Goal: Transaction & Acquisition: Purchase product/service

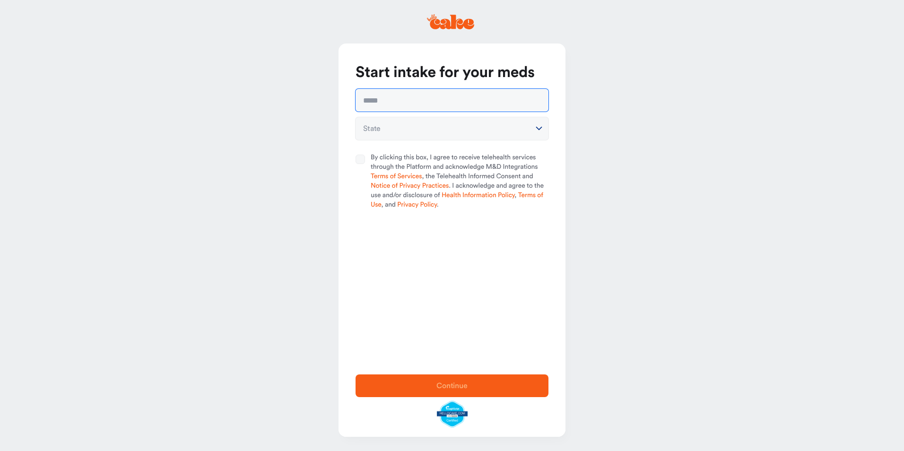
click at [389, 108] on input "text" at bounding box center [452, 100] width 193 height 23
type input "**********"
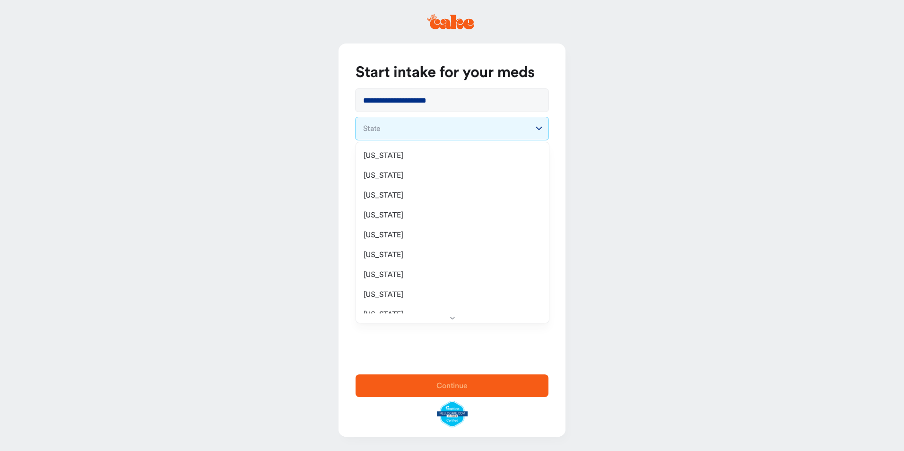
click at [386, 128] on html "**********" at bounding box center [452, 225] width 904 height 451
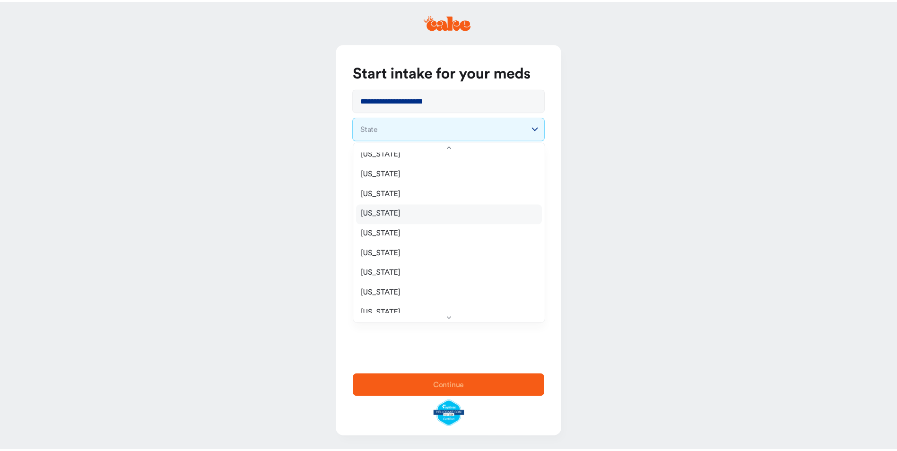
scroll to position [95, 0]
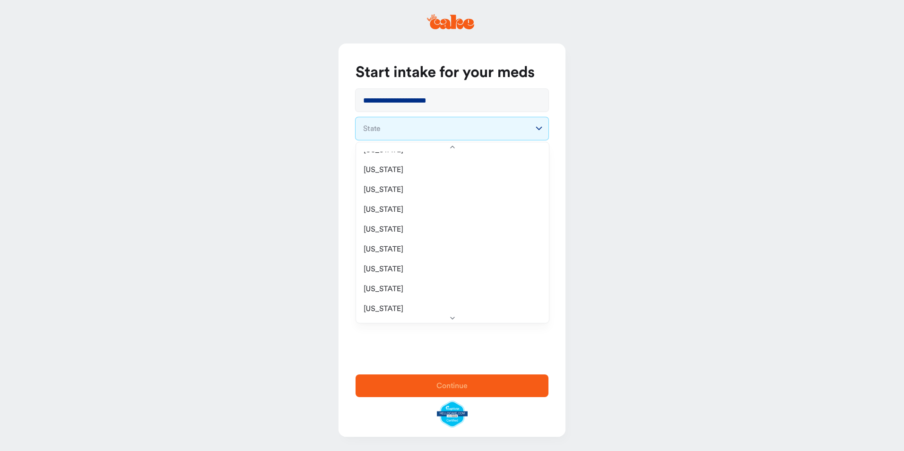
select select "**"
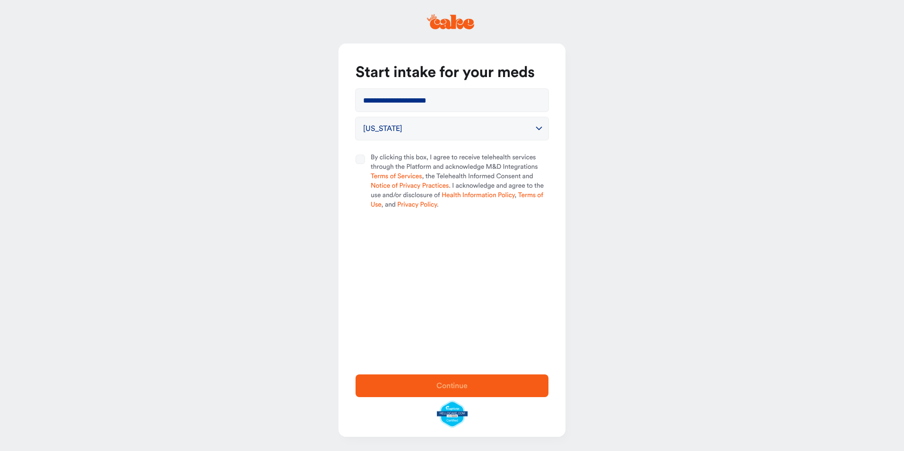
click at [358, 159] on button "By clicking this box, I agree to receive telehealth services through the Platfo…" at bounding box center [360, 159] width 9 height 9
click at [465, 389] on span "Continue" at bounding box center [452, 386] width 31 height 8
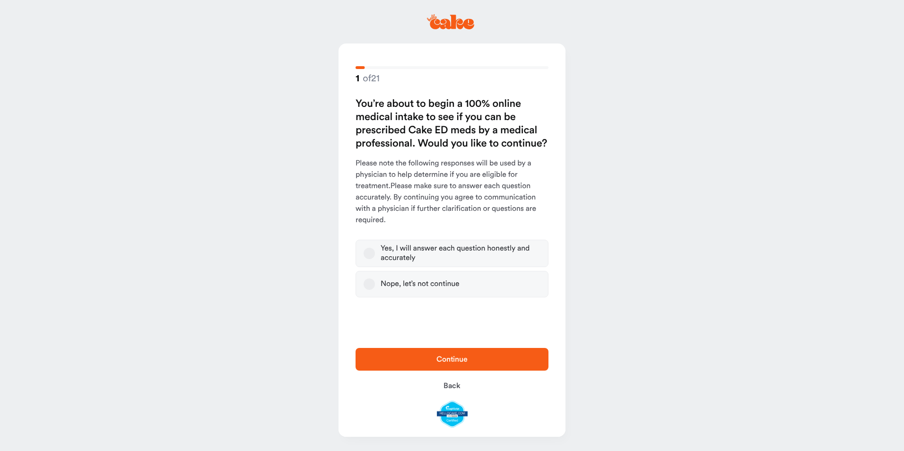
click at [365, 251] on button "Yes, I will answer each question honestly and accurately" at bounding box center [369, 253] width 11 height 11
click at [441, 363] on span "Continue" at bounding box center [452, 360] width 31 height 8
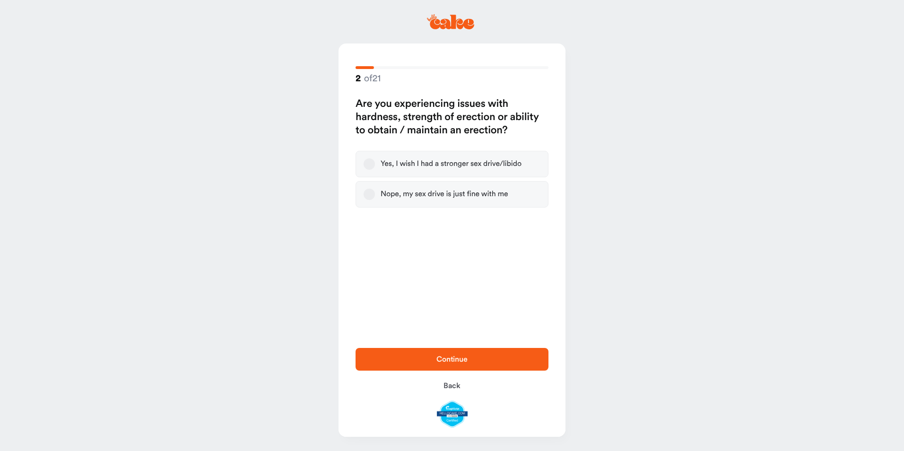
click at [367, 166] on button "Yes, I wish I had a stronger sex drive/libido" at bounding box center [369, 163] width 11 height 11
click at [445, 357] on span "Continue" at bounding box center [452, 360] width 31 height 8
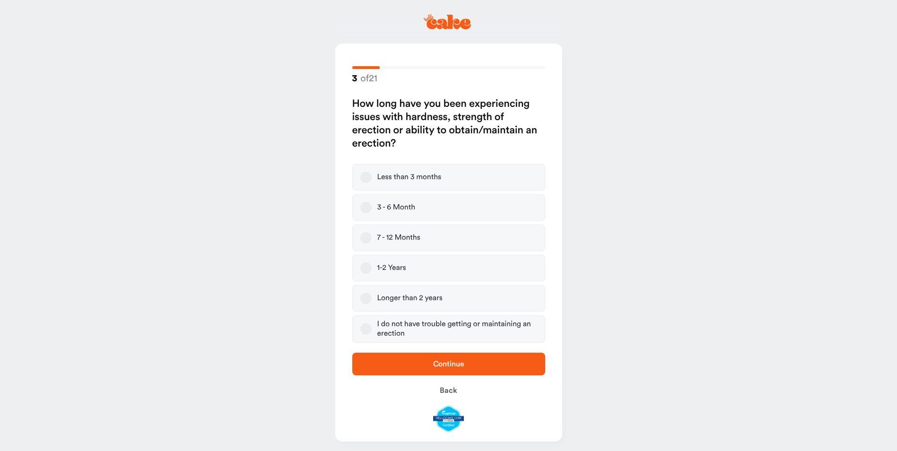
click at [363, 263] on button "1-2 Years" at bounding box center [365, 267] width 11 height 11
click at [437, 367] on span "Continue" at bounding box center [448, 364] width 31 height 8
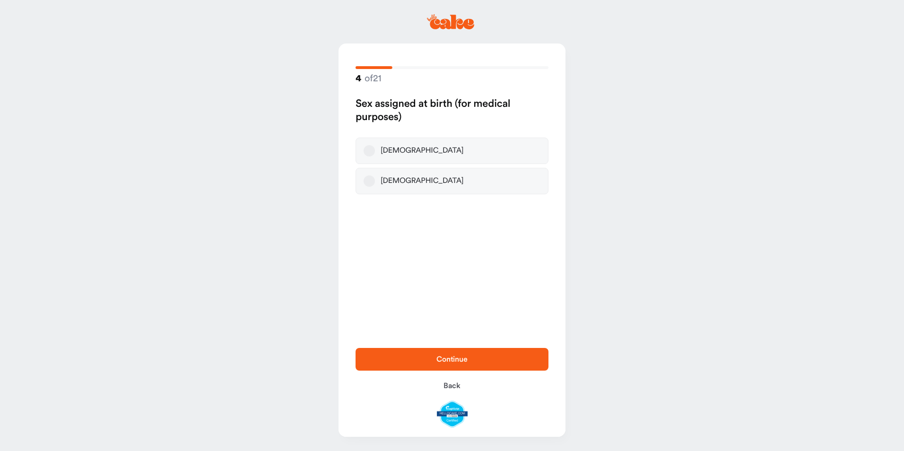
click at [367, 151] on button "[DEMOGRAPHIC_DATA]" at bounding box center [369, 150] width 11 height 11
click at [457, 360] on span "Continue" at bounding box center [452, 360] width 31 height 8
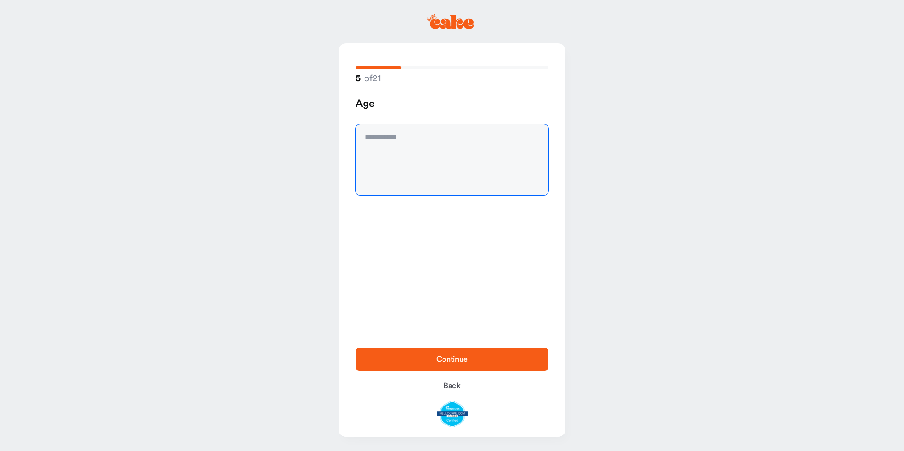
click at [386, 144] on textarea at bounding box center [452, 159] width 193 height 71
type textarea "**"
click at [459, 358] on span "Continue" at bounding box center [452, 360] width 31 height 8
click at [380, 137] on textarea at bounding box center [452, 159] width 193 height 71
type textarea "******"
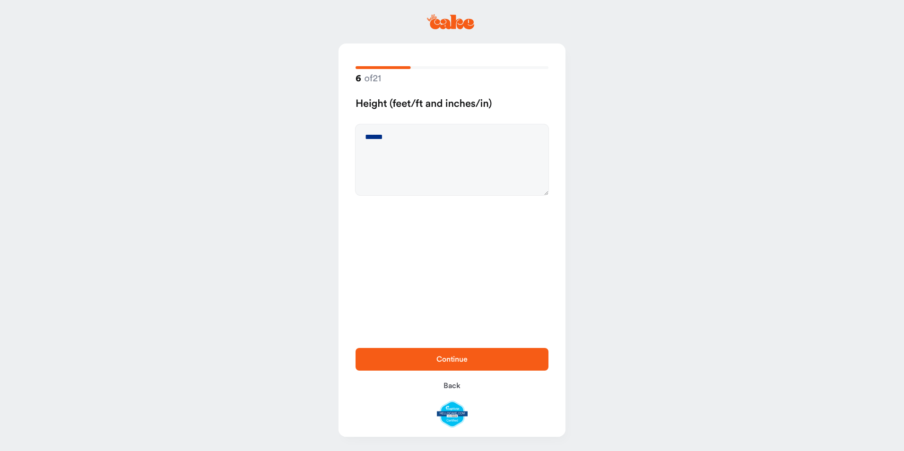
click at [444, 359] on span "Continue" at bounding box center [452, 360] width 31 height 8
click at [378, 136] on textarea at bounding box center [452, 159] width 193 height 71
type textarea "***"
click at [460, 355] on span "Continue" at bounding box center [452, 359] width 163 height 11
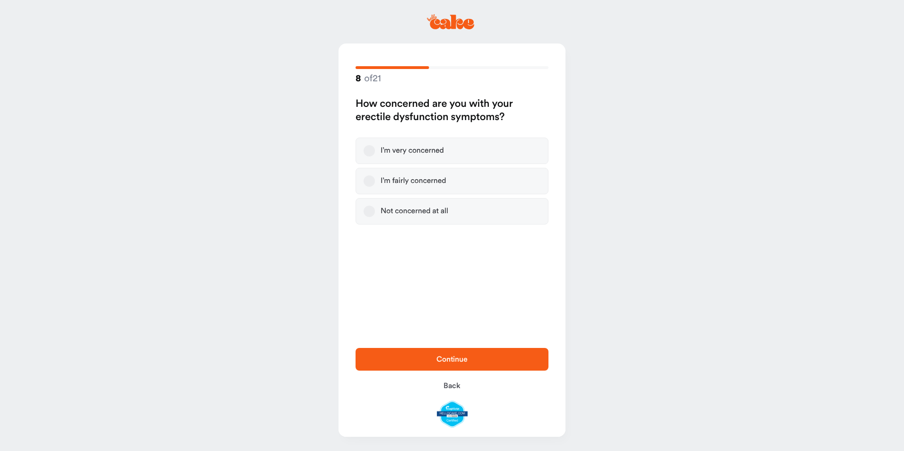
click at [373, 180] on button "I’m fairly concerned" at bounding box center [369, 180] width 11 height 11
click at [457, 363] on span "Continue" at bounding box center [452, 359] width 163 height 11
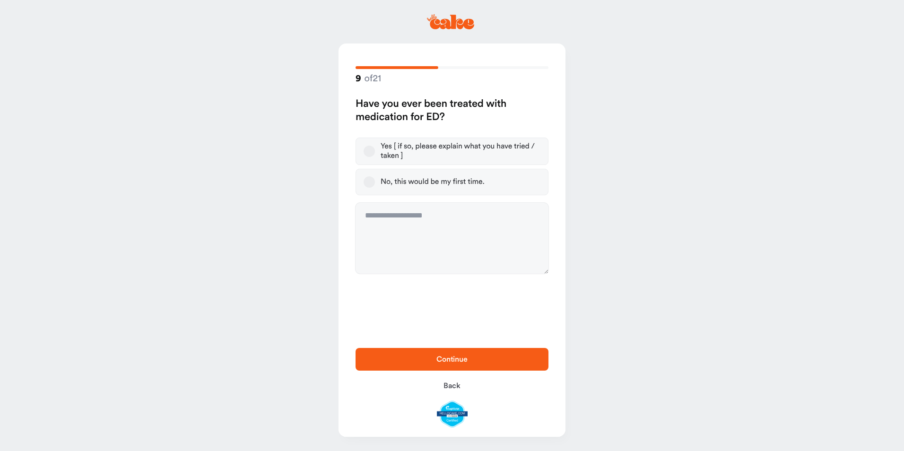
click at [370, 150] on button "Yes [ if so, please explain what you have tried / taken ]" at bounding box center [369, 151] width 11 height 11
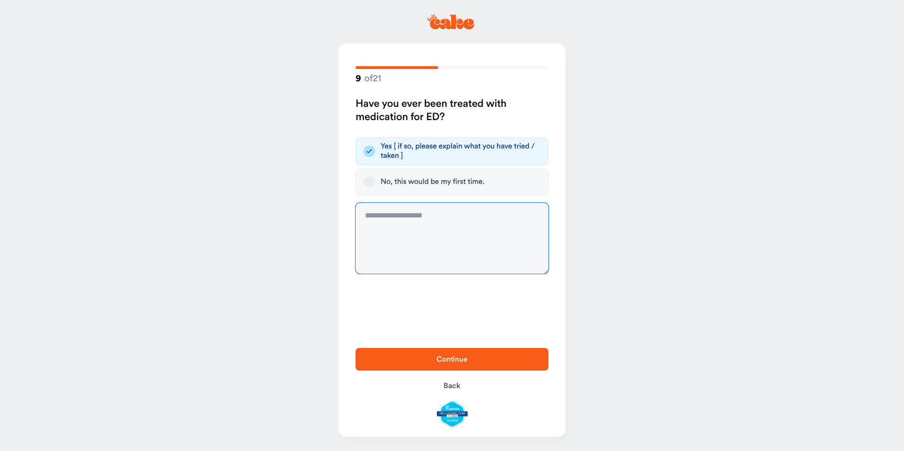
click at [377, 212] on textarea at bounding box center [452, 238] width 193 height 71
type textarea "**********"
click at [458, 363] on span "Continue" at bounding box center [452, 359] width 163 height 11
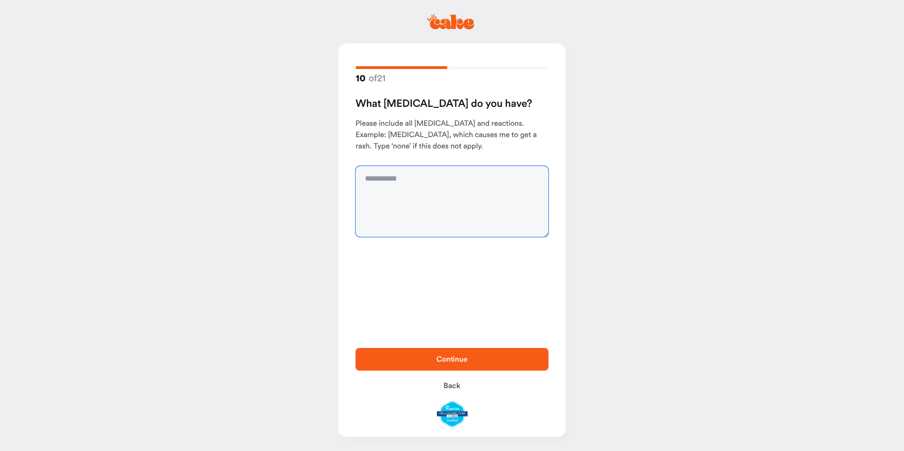
click at [365, 178] on textarea at bounding box center [452, 201] width 193 height 71
type textarea "****"
click at [442, 357] on span "Continue" at bounding box center [452, 360] width 31 height 8
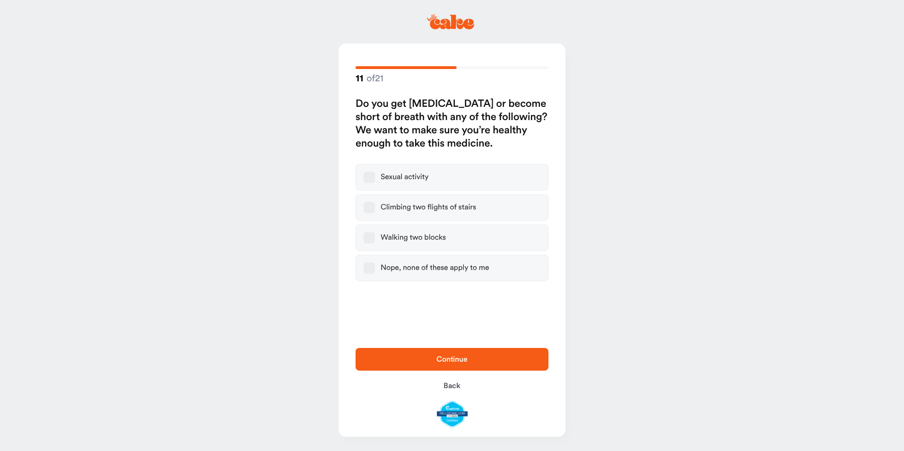
click at [373, 270] on button "Nope, none of these apply to me" at bounding box center [369, 267] width 11 height 11
click at [455, 364] on span "Continue" at bounding box center [452, 359] width 163 height 11
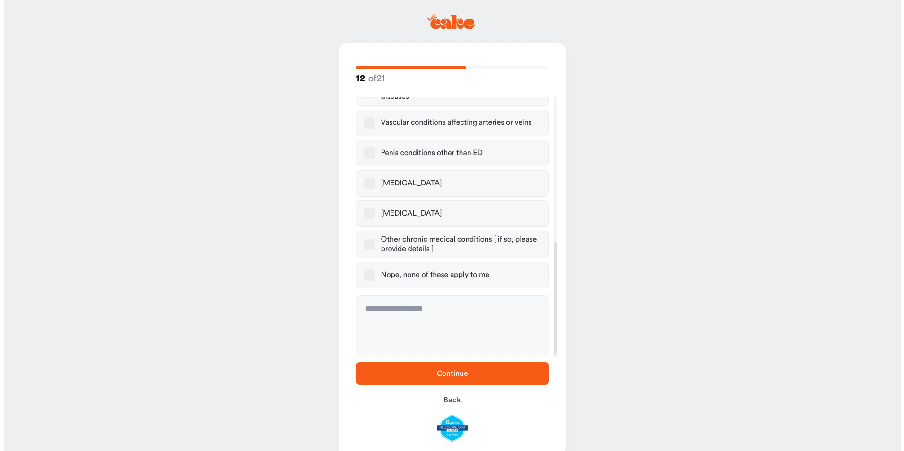
scroll to position [327, 0]
click at [367, 269] on button "Nope, none of these apply to me" at bounding box center [365, 274] width 11 height 11
click at [446, 375] on span "Continue" at bounding box center [448, 374] width 31 height 8
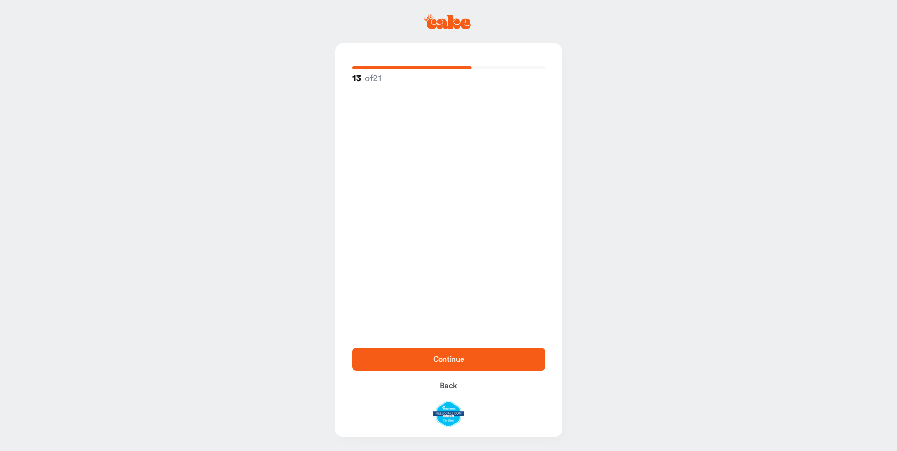
scroll to position [0, 0]
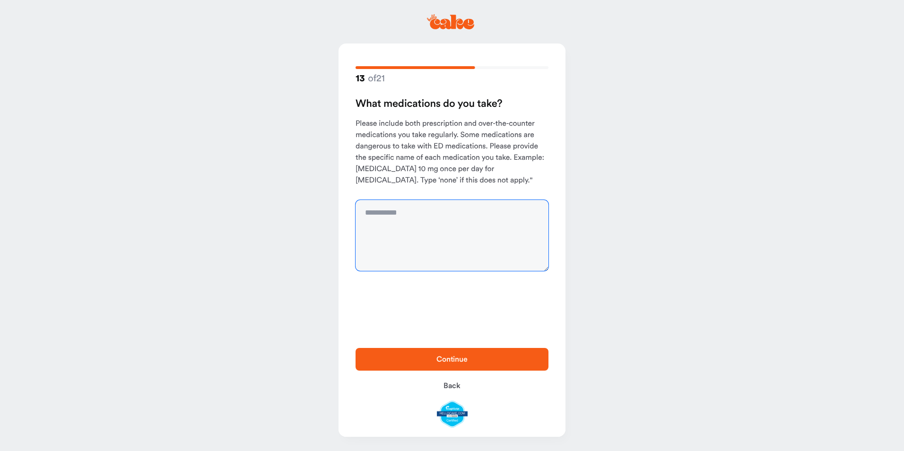
click at [392, 221] on textarea at bounding box center [452, 235] width 193 height 71
type textarea "****"
click at [436, 359] on span "Continue" at bounding box center [452, 359] width 163 height 11
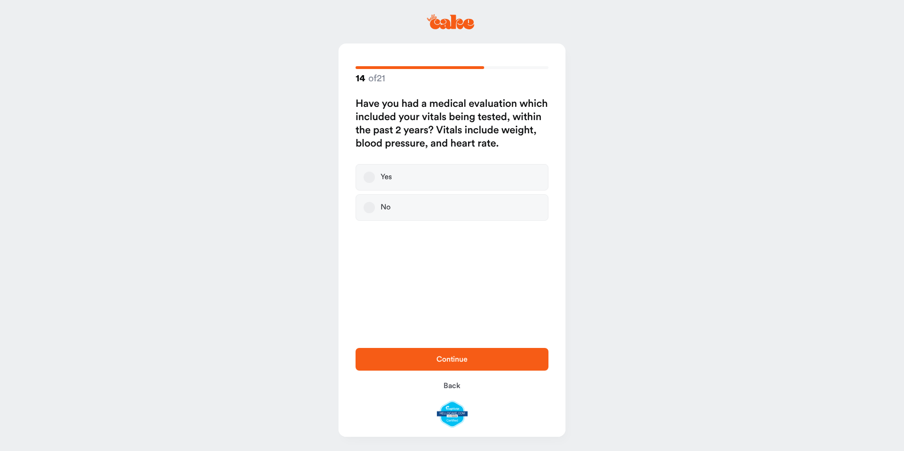
click at [370, 175] on button "Yes" at bounding box center [369, 177] width 11 height 11
click at [449, 363] on span "Continue" at bounding box center [452, 359] width 163 height 11
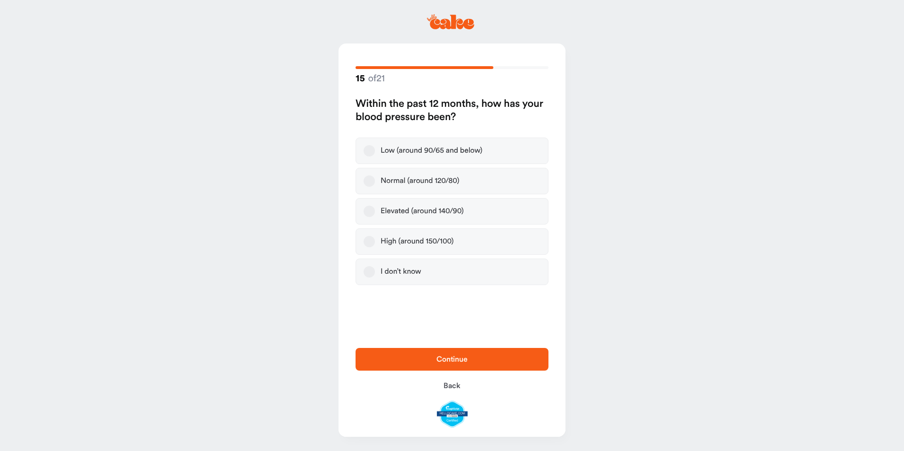
click at [364, 180] on button "Normal (around 120/80)" at bounding box center [369, 180] width 11 height 11
click at [455, 359] on span "Continue" at bounding box center [452, 360] width 31 height 8
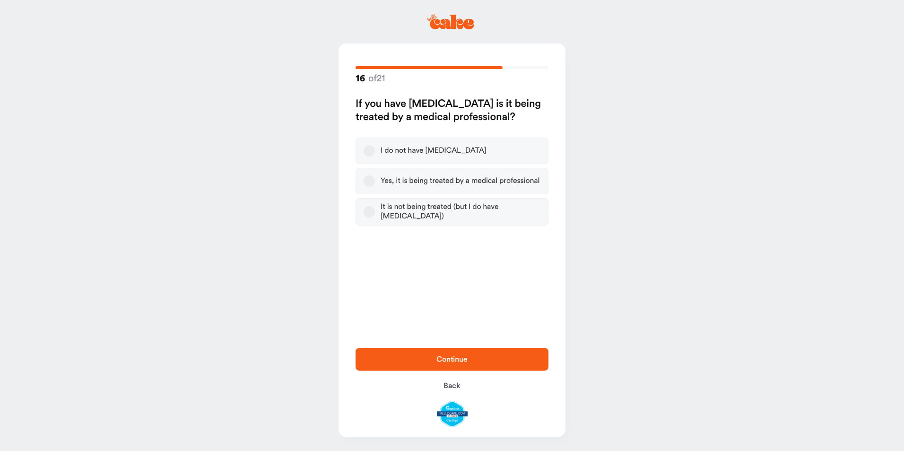
click at [363, 151] on label "I do not have [MEDICAL_DATA]" at bounding box center [452, 151] width 193 height 26
click at [364, 151] on button "I do not have [MEDICAL_DATA]" at bounding box center [369, 150] width 11 height 11
click at [457, 362] on span "Continue" at bounding box center [452, 360] width 31 height 8
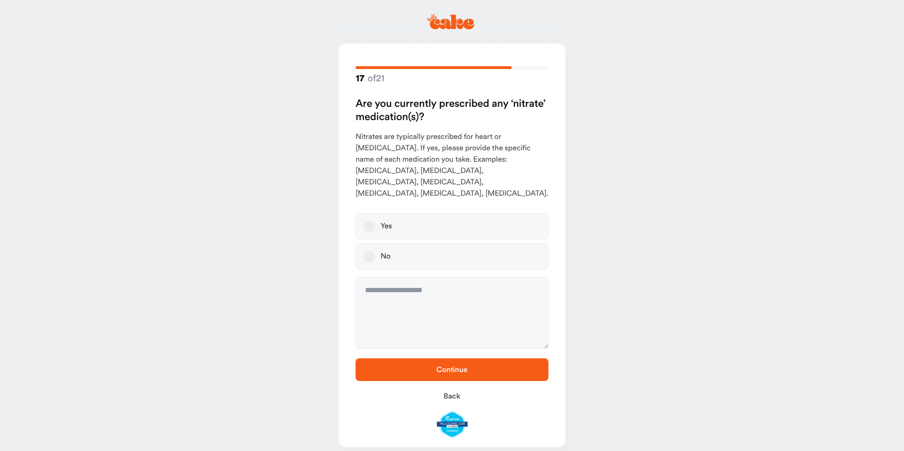
click at [369, 251] on button "No" at bounding box center [369, 256] width 11 height 11
click at [466, 364] on span "Continue" at bounding box center [452, 369] width 163 height 11
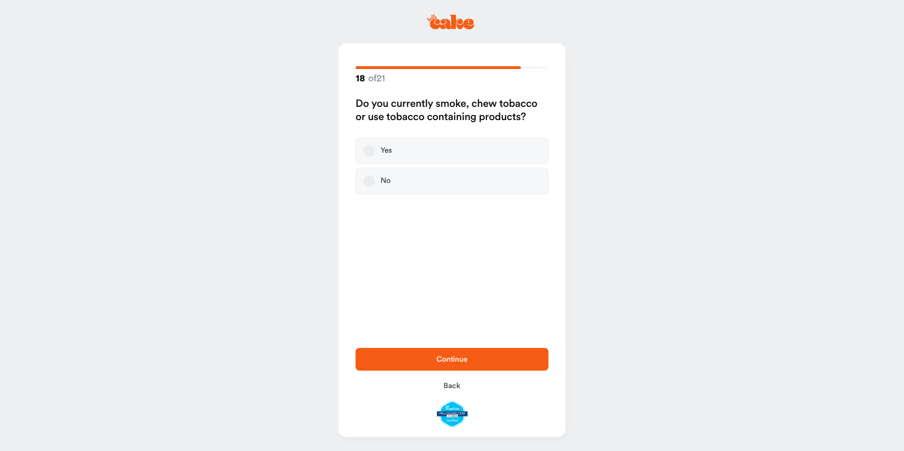
click at [369, 181] on button "No" at bounding box center [369, 180] width 11 height 11
click at [460, 363] on span "Continue" at bounding box center [452, 359] width 163 height 11
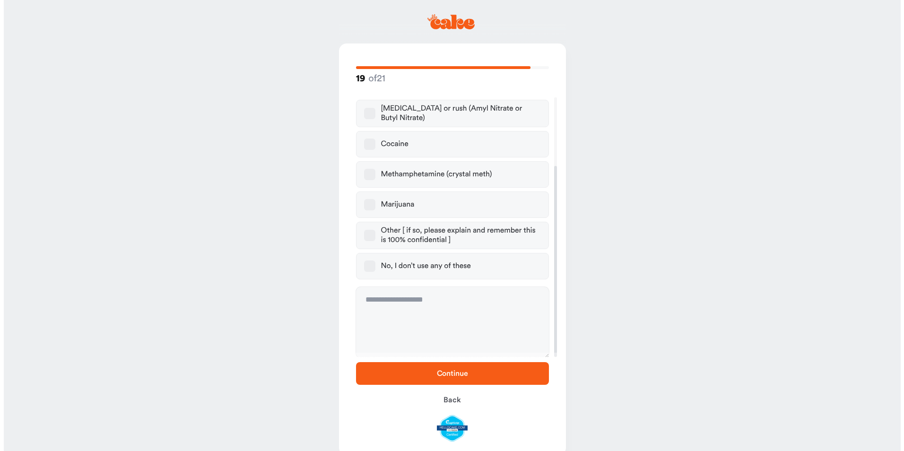
scroll to position [93, 0]
click at [365, 204] on button "Marijuana" at bounding box center [365, 204] width 11 height 11
click at [444, 376] on span "Continue" at bounding box center [448, 374] width 31 height 8
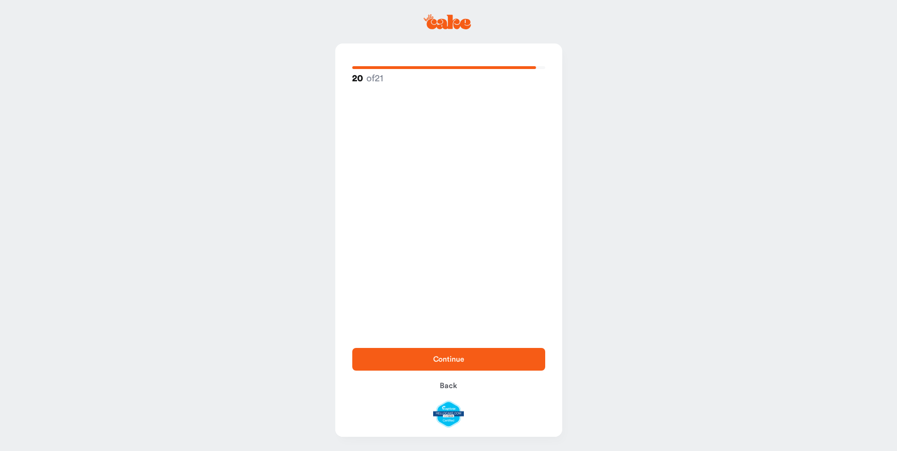
scroll to position [0, 0]
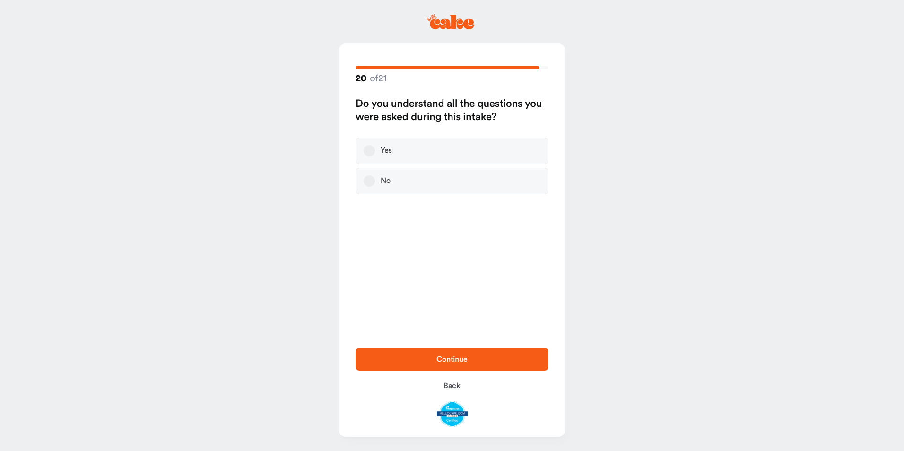
click at [374, 154] on button "Yes" at bounding box center [369, 150] width 11 height 11
click at [461, 357] on span "Continue" at bounding box center [452, 360] width 31 height 8
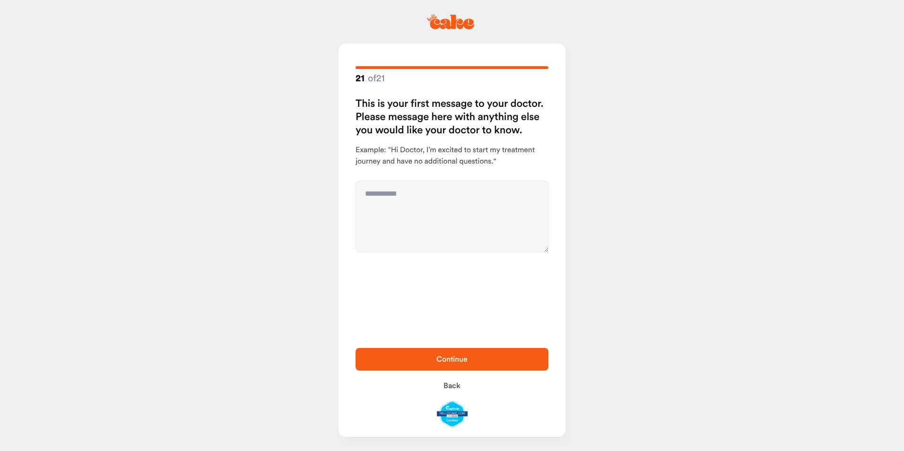
click at [454, 359] on span "Continue" at bounding box center [452, 360] width 31 height 8
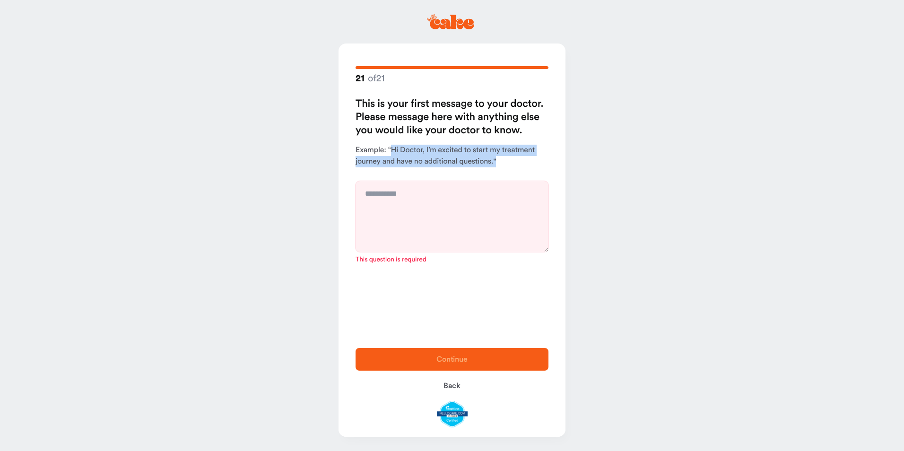
drag, startPoint x: 390, startPoint y: 149, endPoint x: 489, endPoint y: 168, distance: 100.2
click at [489, 168] on div "This is your first message to your doctor. Please message here with anything el…" at bounding box center [452, 180] width 193 height 167
copy p "Hi Doctor, I’m excited to start my treatment journey and have no additional que…"
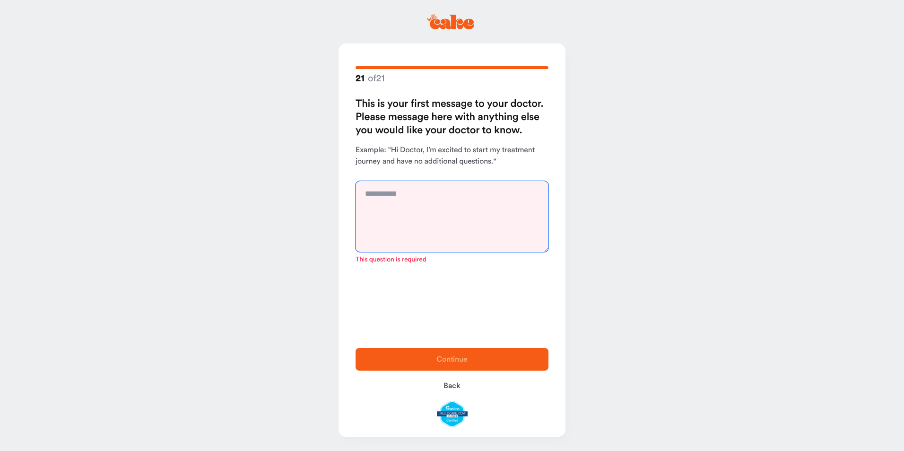
click at [373, 194] on textarea at bounding box center [452, 216] width 193 height 71
paste textarea "**********"
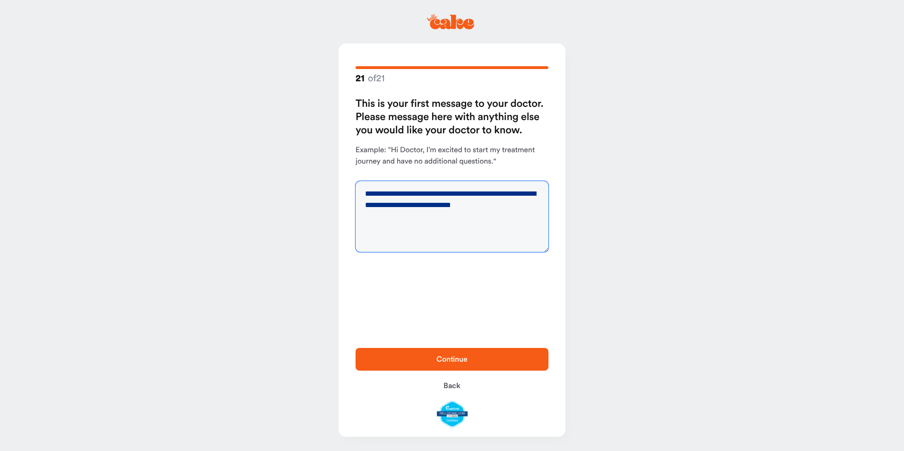
click at [500, 209] on textarea "**********" at bounding box center [452, 216] width 193 height 71
type textarea "**********"
click at [445, 363] on span "Continue" at bounding box center [452, 360] width 31 height 8
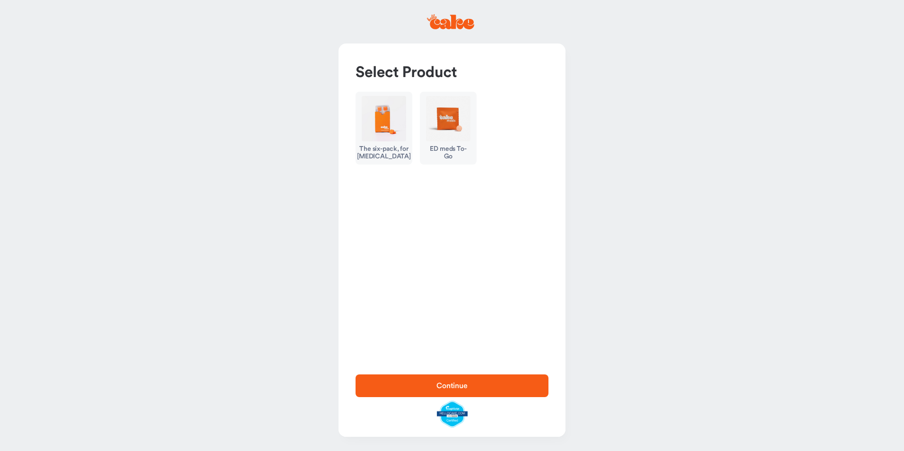
click at [382, 160] on div "The six-pack, for [MEDICAL_DATA]" at bounding box center [384, 152] width 54 height 15
click at [452, 385] on span "Continue" at bounding box center [452, 386] width 31 height 8
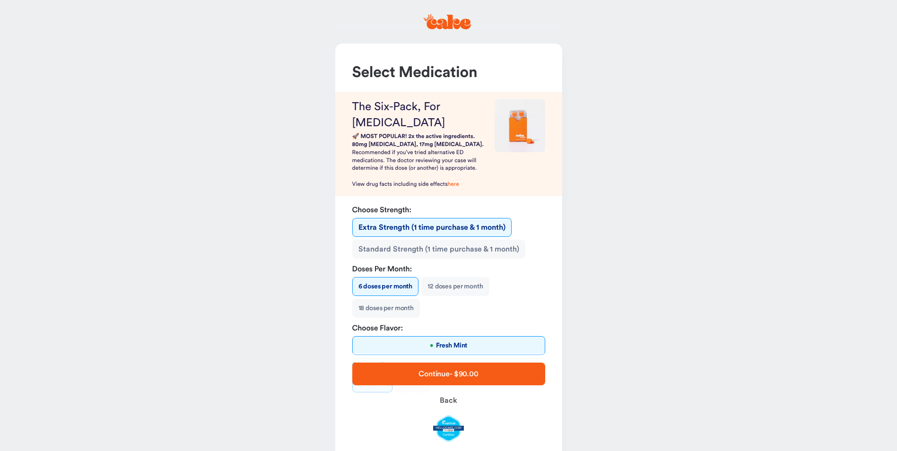
click at [375, 311] on button "18 doses per month" at bounding box center [386, 308] width 68 height 19
click at [445, 371] on span "Continue - $270.00" at bounding box center [448, 374] width 63 height 8
